Goal: Task Accomplishment & Management: Manage account settings

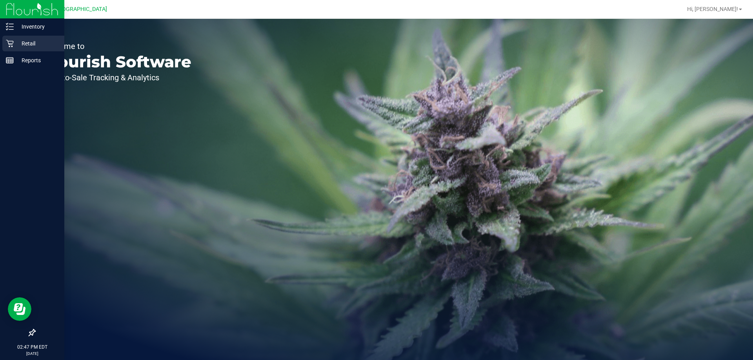
click at [10, 47] on icon at bounding box center [9, 43] width 7 height 7
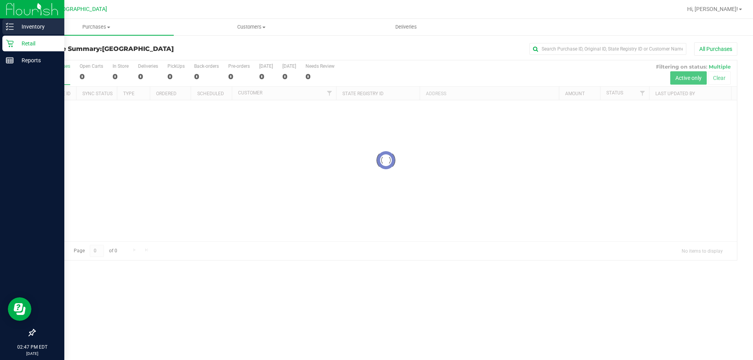
click at [16, 30] on p "Inventory" at bounding box center [37, 26] width 47 height 9
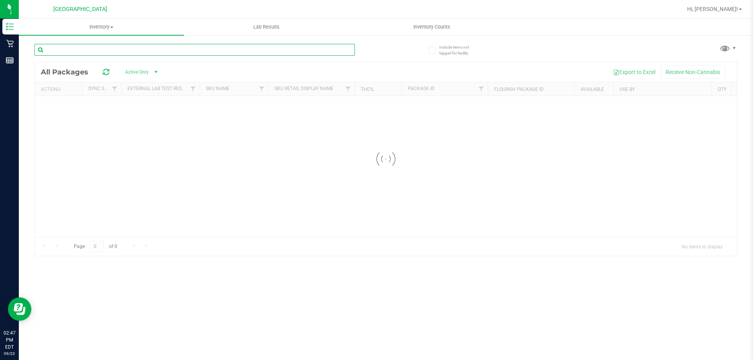
click at [149, 47] on input "text" at bounding box center [195, 50] width 320 height 12
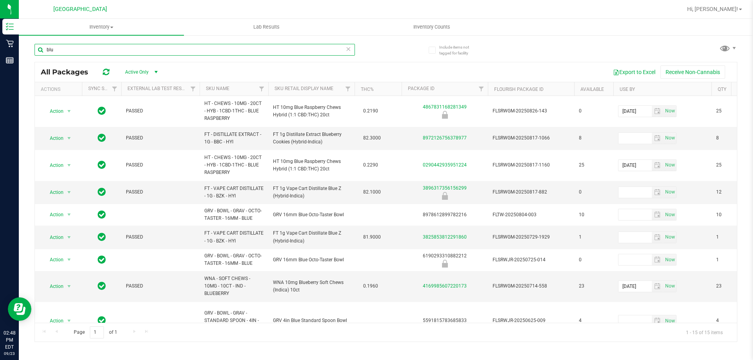
type input "blu"
click at [347, 49] on icon at bounding box center [348, 48] width 5 height 9
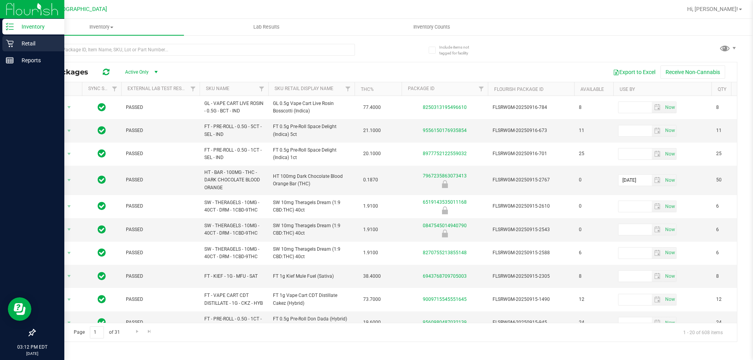
click at [18, 42] on p "Retail" at bounding box center [37, 43] width 47 height 9
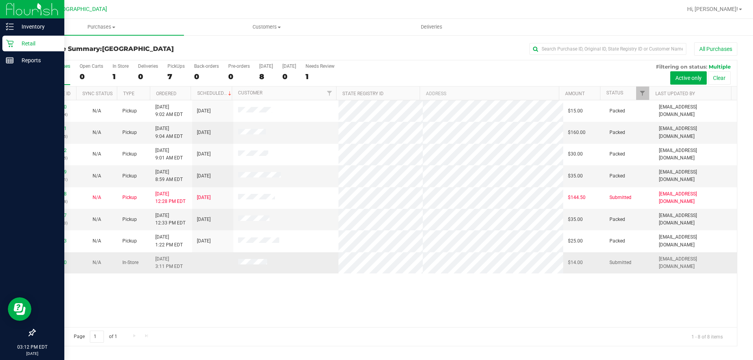
click at [62, 268] on td "11994880" at bounding box center [55, 263] width 41 height 21
click at [60, 261] on link "11994880" at bounding box center [56, 262] width 22 height 5
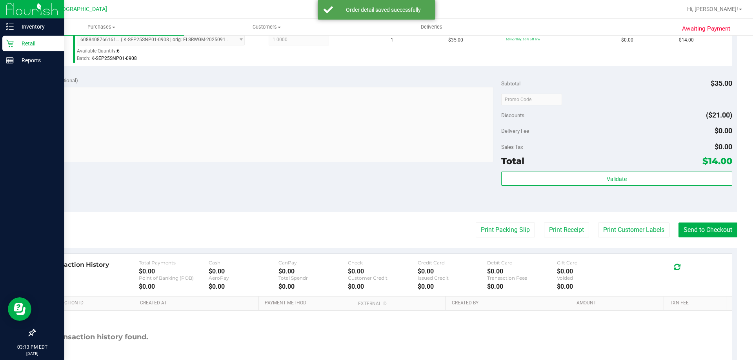
scroll to position [235, 0]
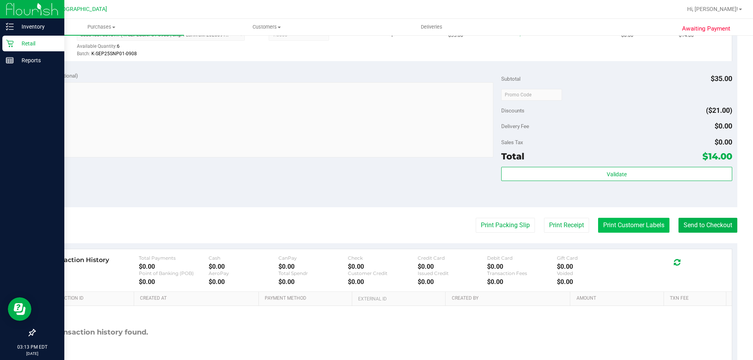
click at [605, 226] on button "Print Customer Labels" at bounding box center [633, 225] width 71 height 15
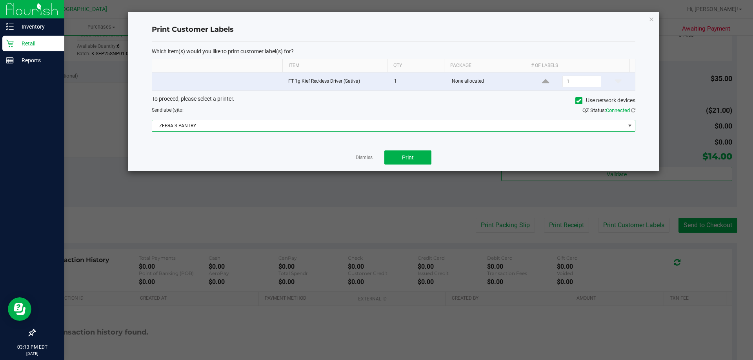
click at [437, 123] on span "ZEBRA-3-PANTRY" at bounding box center [388, 125] width 473 height 11
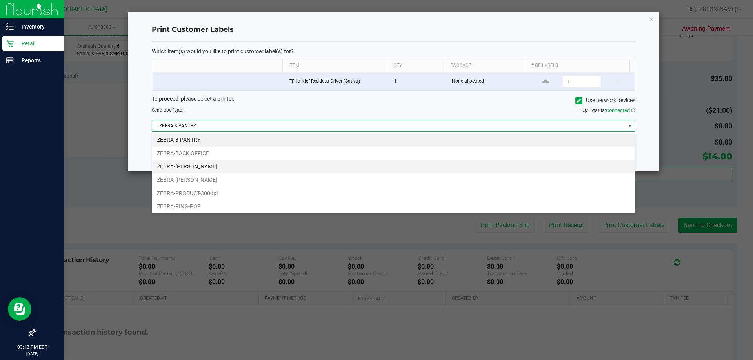
scroll to position [12, 483]
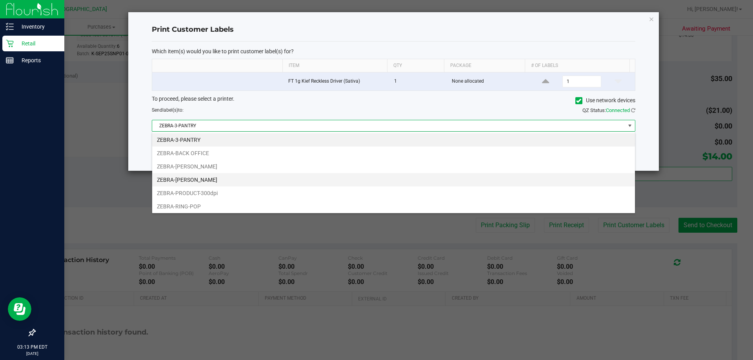
click at [218, 180] on li "ZEBRA-[PERSON_NAME]" at bounding box center [393, 179] width 483 height 13
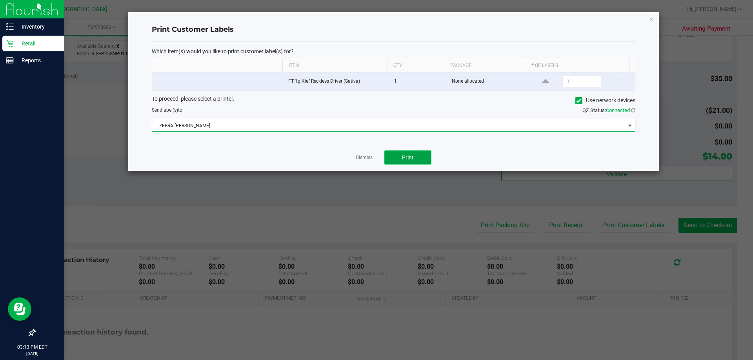
click at [425, 158] on button "Print" at bounding box center [407, 158] width 47 height 14
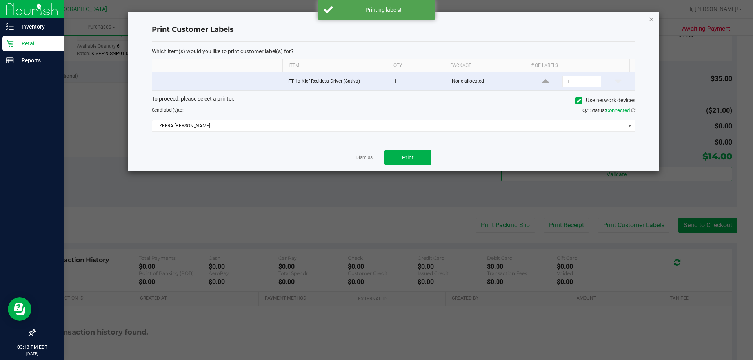
click at [650, 20] on icon "button" at bounding box center [651, 18] width 5 height 9
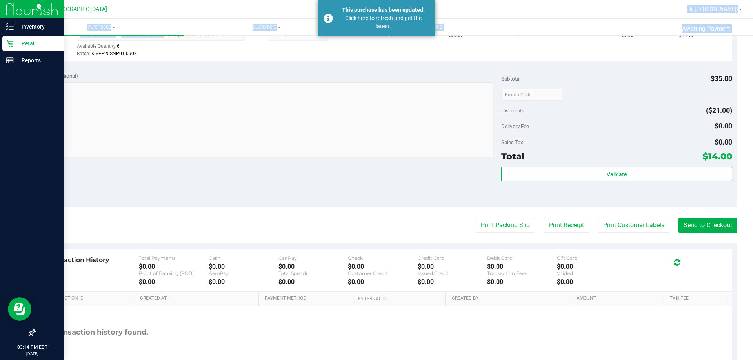
click at [159, 37] on div "Orange Park WC Hi, [PERSON_NAME]! Purchases Summary of purchases Fulfillment Al…" at bounding box center [386, 180] width 734 height 360
click at [351, 162] on div "Notes (optional) Subtotal $35.00 Discounts ($21.00) Delivery Fee $0.00 Sales Ta…" at bounding box center [386, 136] width 703 height 141
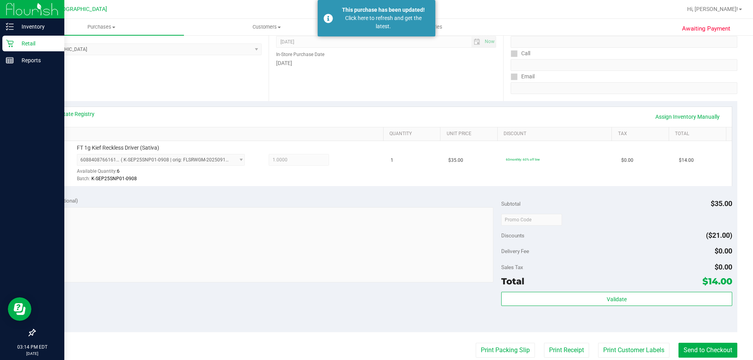
scroll to position [0, 0]
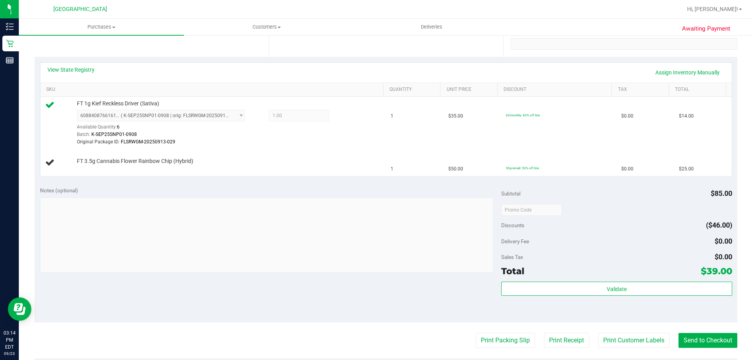
scroll to position [157, 0]
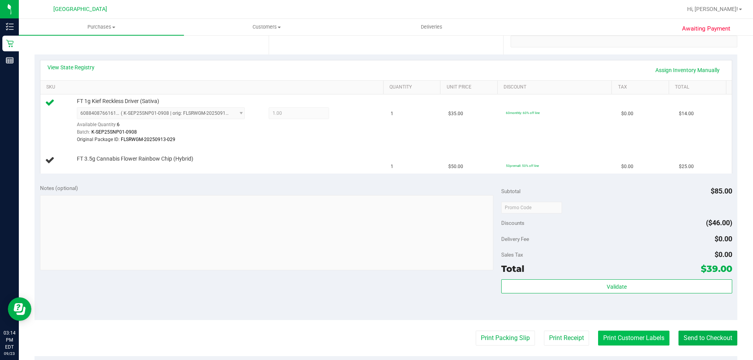
click at [613, 335] on button "Print Customer Labels" at bounding box center [633, 338] width 71 height 15
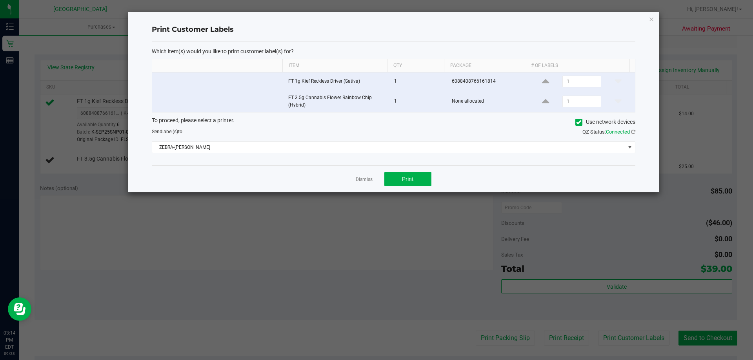
click at [420, 189] on div "Dismiss Print" at bounding box center [394, 179] width 484 height 27
click at [420, 184] on button "Print" at bounding box center [407, 179] width 47 height 14
click at [651, 18] on icon "button" at bounding box center [651, 18] width 5 height 9
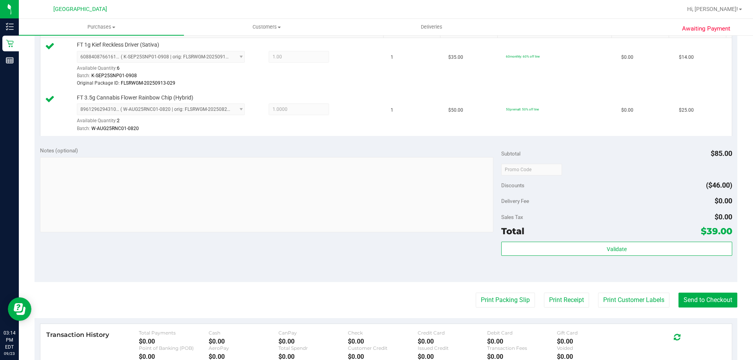
scroll to position [314, 0]
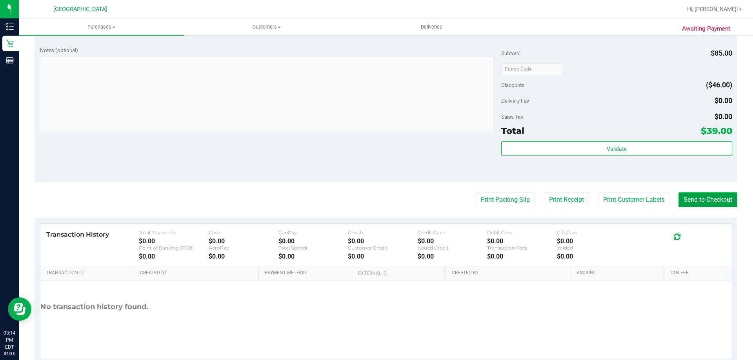
click at [685, 204] on button "Send to Checkout" at bounding box center [708, 200] width 59 height 15
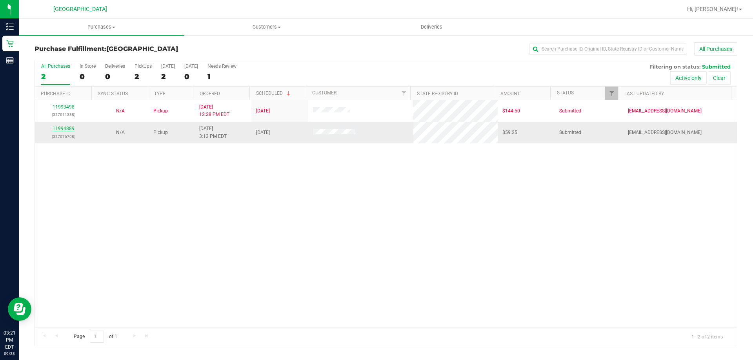
click at [71, 126] on link "11994889" at bounding box center [64, 128] width 22 height 5
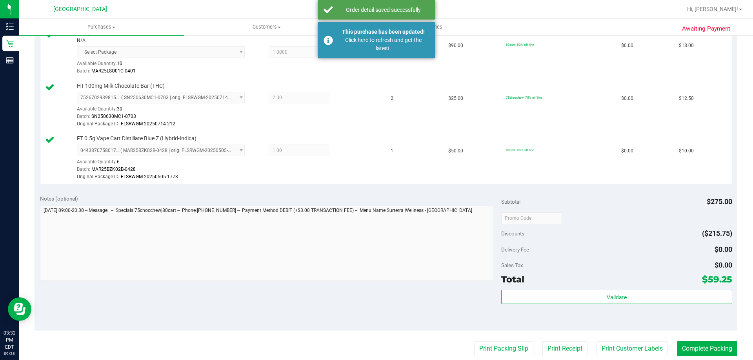
scroll to position [353, 0]
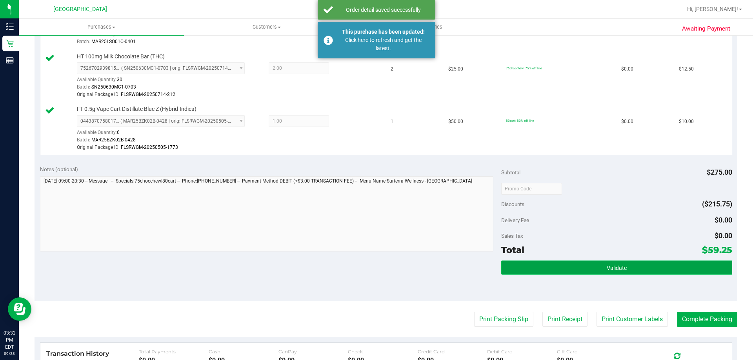
click at [562, 274] on button "Validate" at bounding box center [616, 268] width 231 height 14
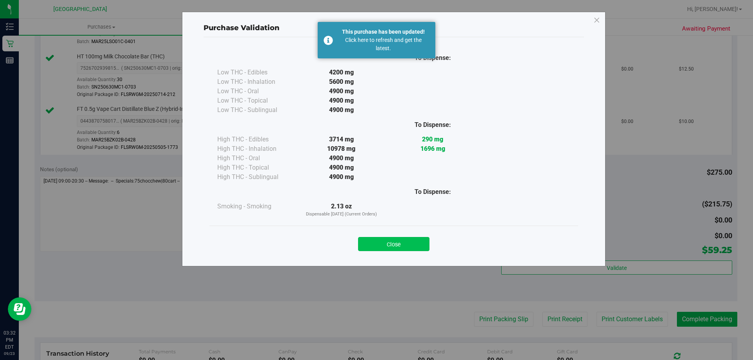
click at [381, 250] on button "Close" at bounding box center [393, 244] width 71 height 14
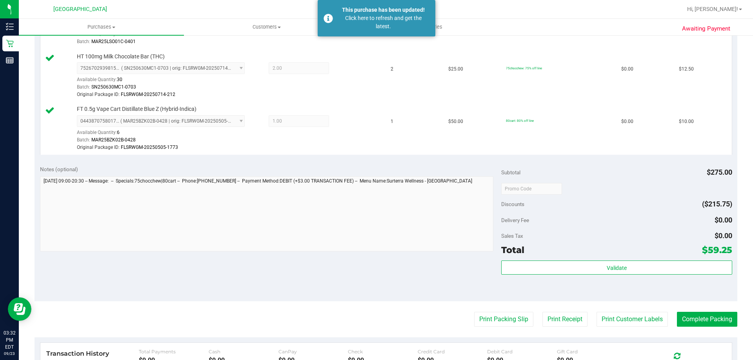
scroll to position [431, 0]
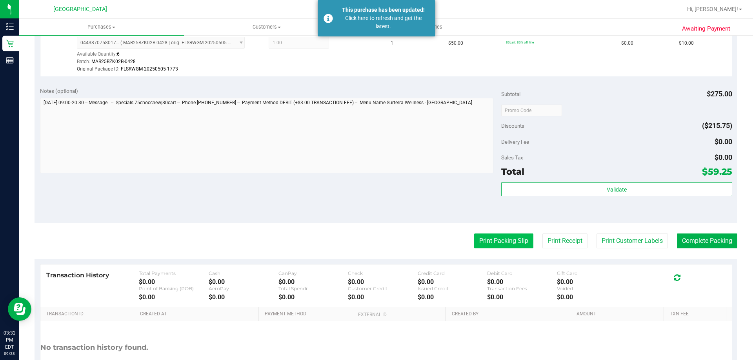
click at [486, 239] on button "Print Packing Slip" at bounding box center [503, 241] width 59 height 15
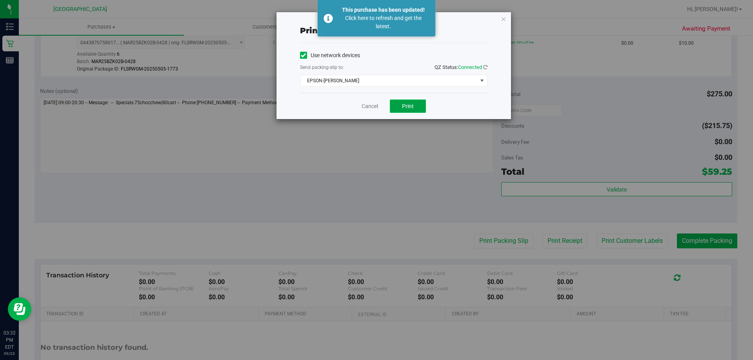
click at [399, 109] on button "Print" at bounding box center [408, 106] width 36 height 13
click at [504, 19] on icon "button" at bounding box center [503, 18] width 5 height 9
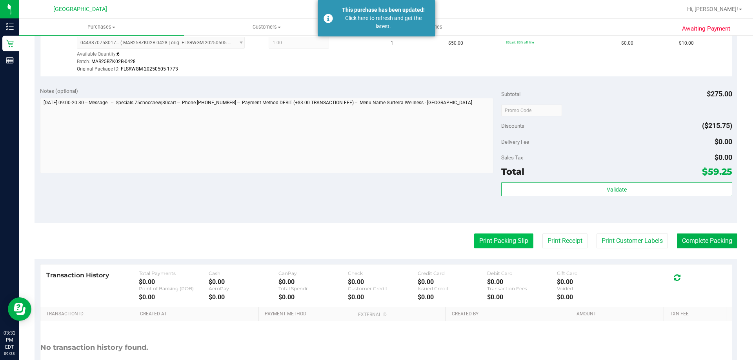
click at [507, 244] on button "Print Packing Slip" at bounding box center [503, 241] width 59 height 15
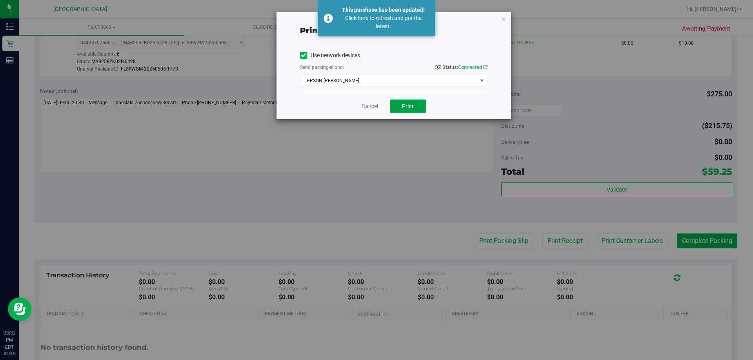
click at [398, 103] on button "Print" at bounding box center [408, 106] width 36 height 13
click at [502, 20] on icon "button" at bounding box center [503, 18] width 5 height 9
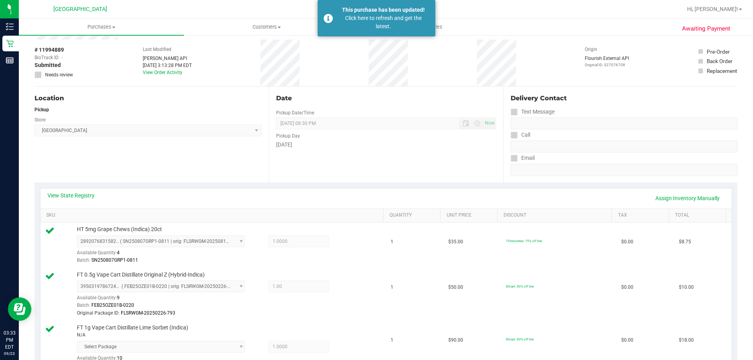
scroll to position [0, 0]
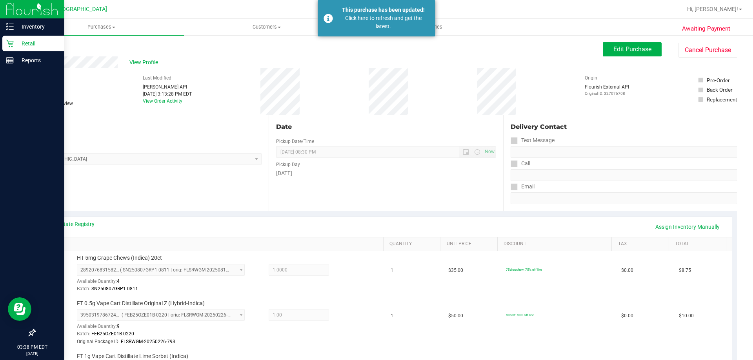
click at [13, 45] on icon at bounding box center [10, 44] width 8 height 8
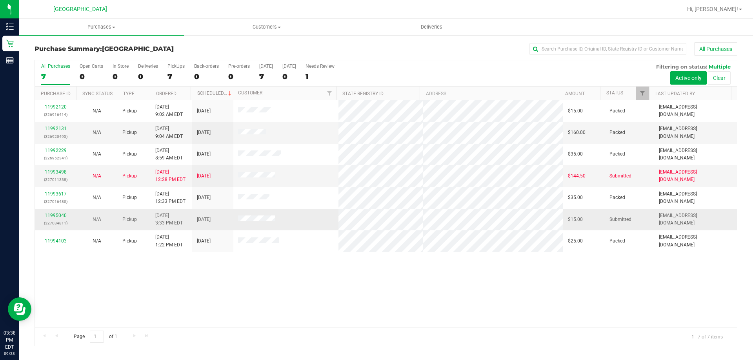
click at [50, 213] on link "11995040" at bounding box center [56, 215] width 22 height 5
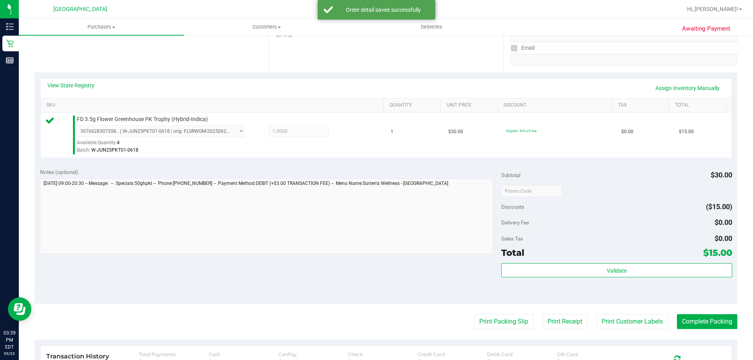
scroll to position [196, 0]
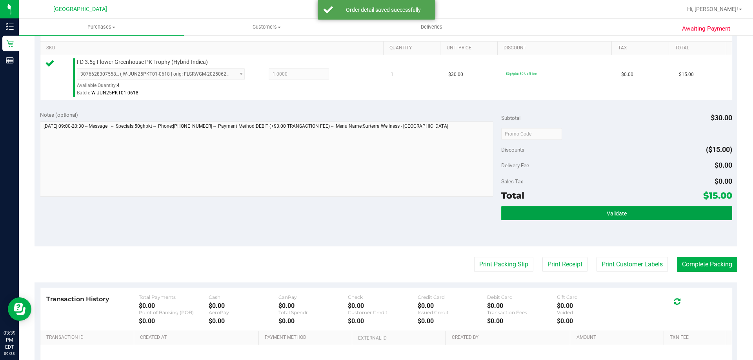
click at [566, 211] on button "Validate" at bounding box center [616, 213] width 231 height 14
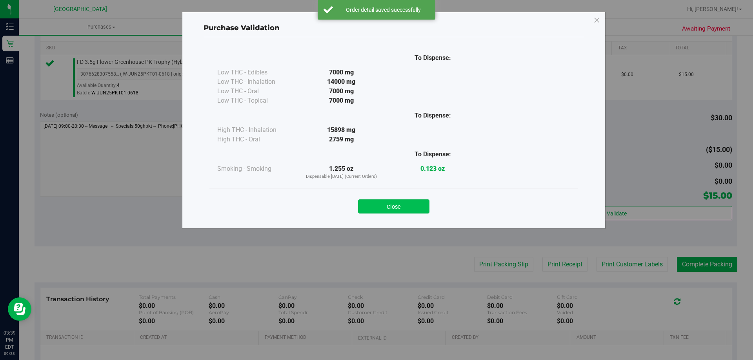
click at [389, 203] on button "Close" at bounding box center [393, 207] width 71 height 14
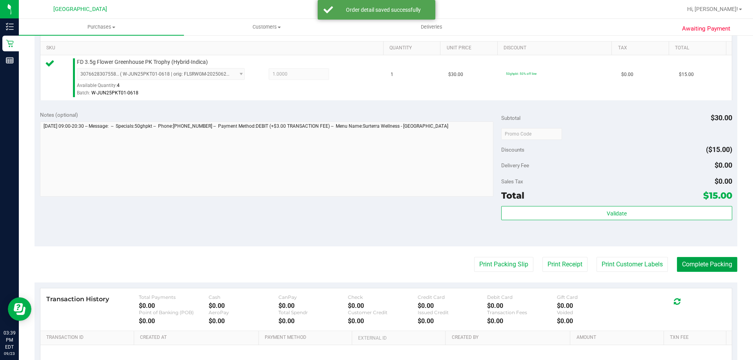
click at [715, 259] on button "Complete Packing" at bounding box center [707, 264] width 60 height 15
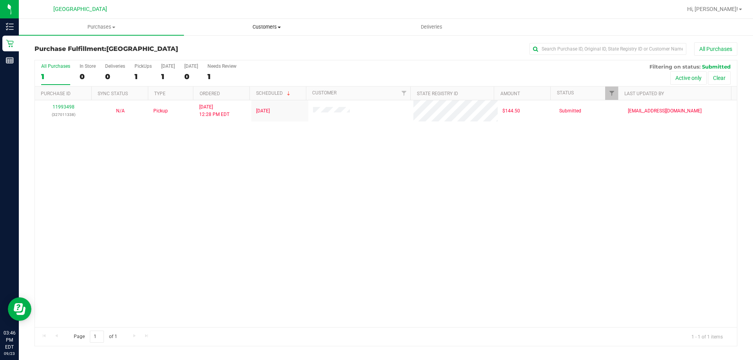
click at [279, 27] on span at bounding box center [279, 28] width 3 height 2
click at [412, 49] on div "All Purchases" at bounding box center [503, 48] width 469 height 13
click at [254, 25] on span "Customers" at bounding box center [266, 27] width 165 height 7
click at [253, 46] on li "All customers" at bounding box center [266, 47] width 165 height 9
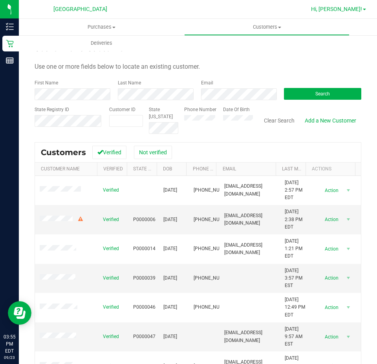
click at [355, 11] on span "Hi, [PERSON_NAME]!" at bounding box center [336, 9] width 51 height 6
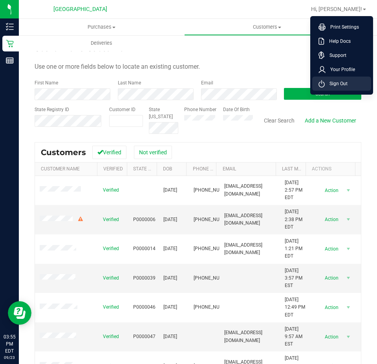
click at [336, 86] on span "Sign Out" at bounding box center [335, 84] width 23 height 8
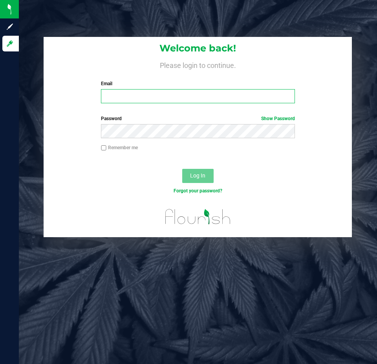
click at [133, 96] on input "Email" at bounding box center [197, 96] width 193 height 14
type input "awebster@liveparallel.com"
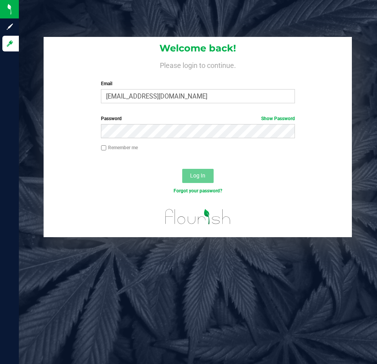
click at [156, 118] on label "Password Show Password" at bounding box center [197, 118] width 193 height 7
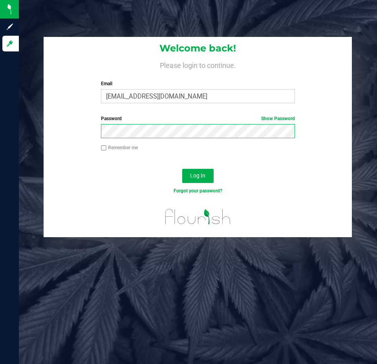
click at [182, 169] on button "Log In" at bounding box center [197, 176] width 31 height 14
